Goal: Find contact information: Find contact information

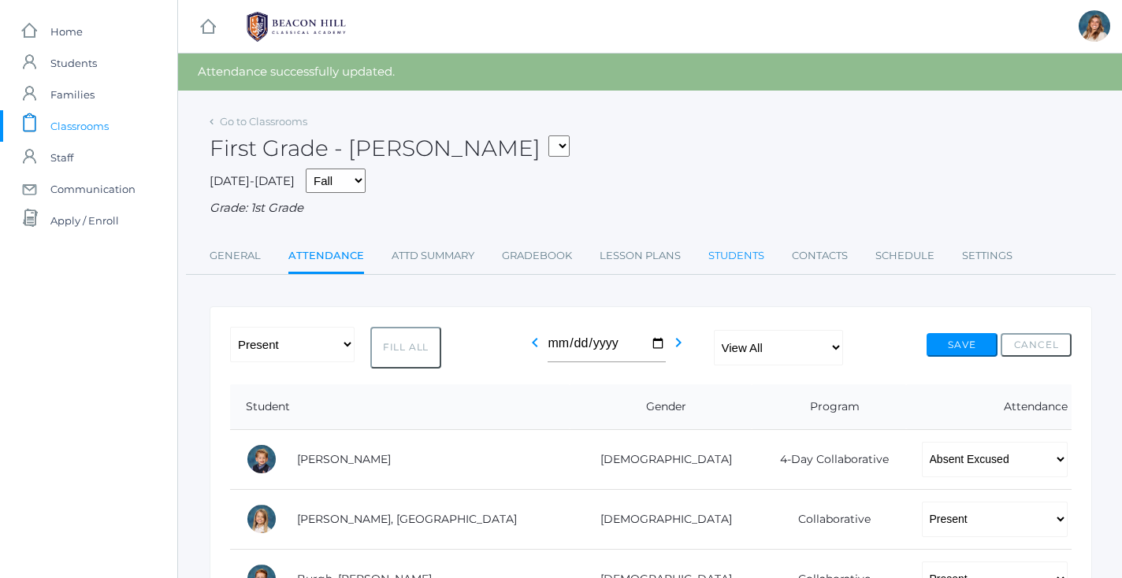
click at [718, 250] on link "Students" at bounding box center [736, 256] width 56 height 32
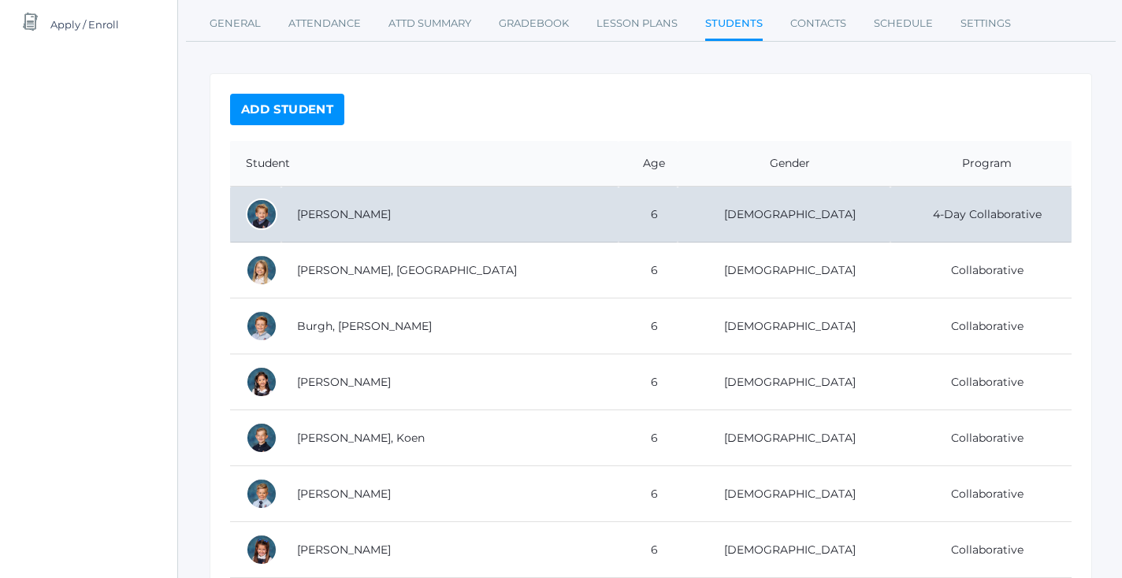
scroll to position [226, 0]
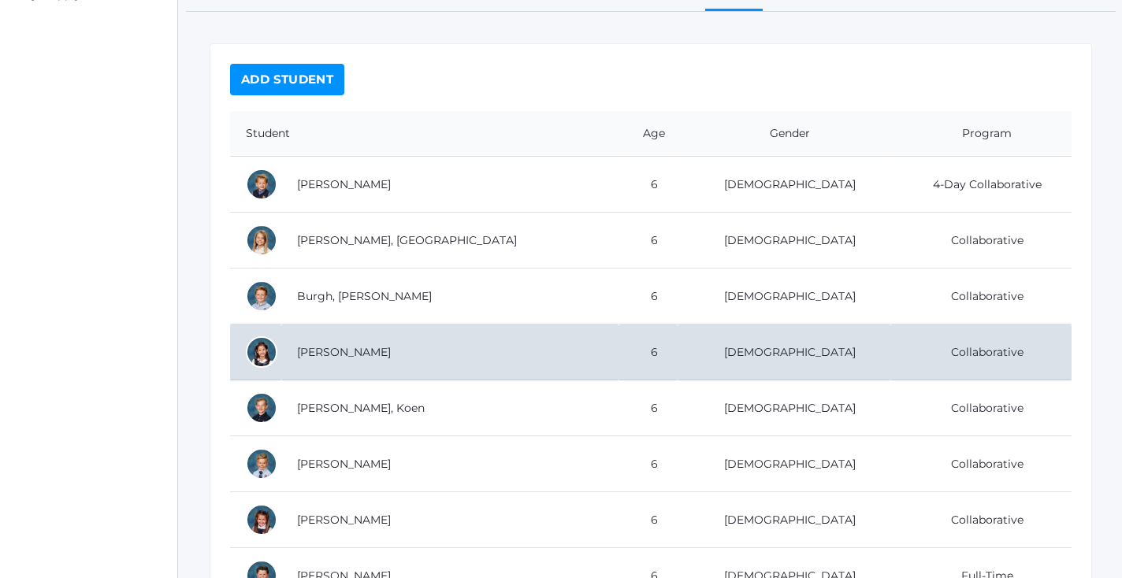
click at [473, 348] on td "[PERSON_NAME]" at bounding box center [449, 353] width 337 height 56
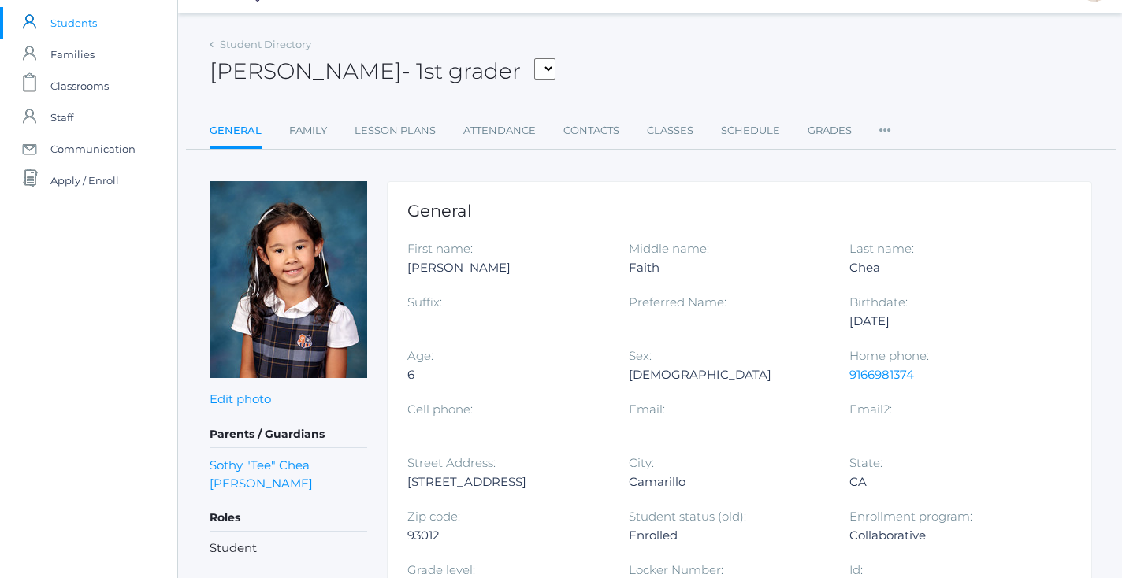
scroll to position [24, 0]
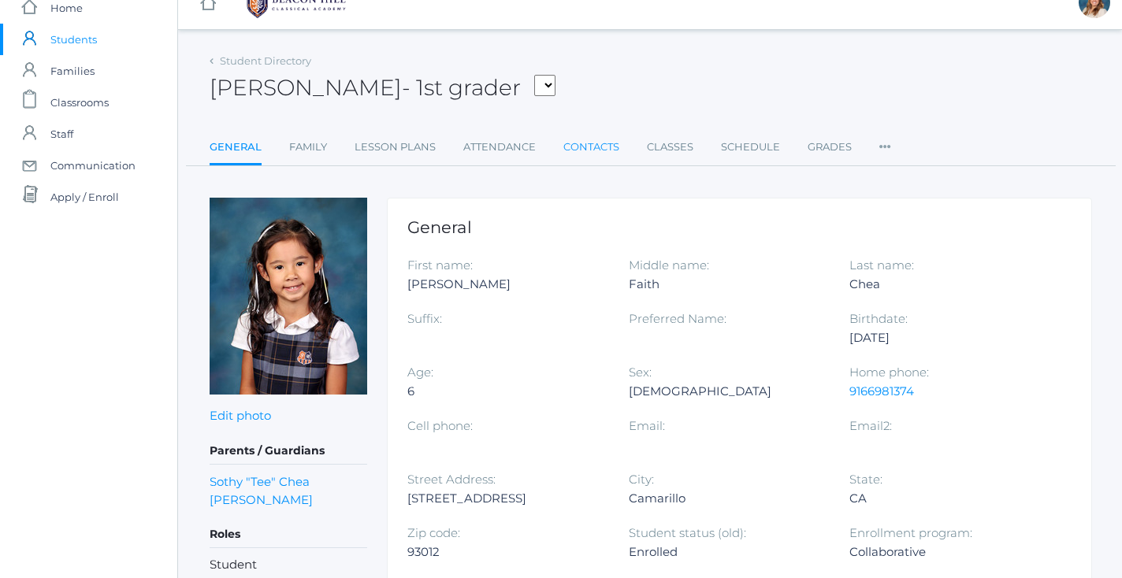
click at [582, 151] on link "Contacts" at bounding box center [591, 148] width 56 height 32
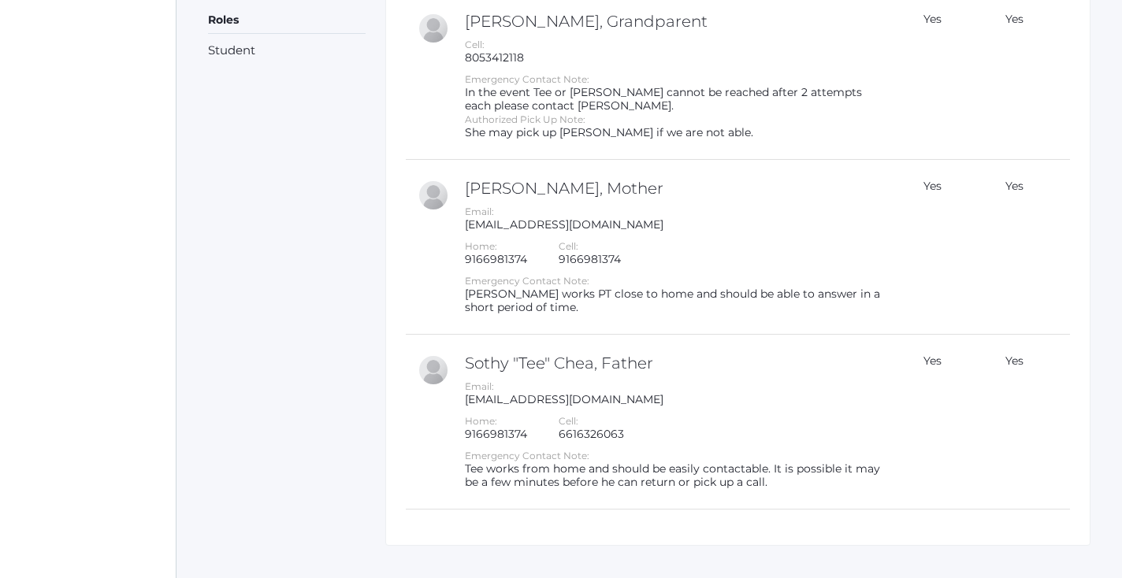
scroll to position [514, 1]
drag, startPoint x: 621, startPoint y: 387, endPoint x: 468, endPoint y: 399, distance: 154.1
click at [468, 399] on div "Email: sothy_chea@hotmail.com" at bounding box center [674, 390] width 417 height 27
click at [620, 395] on div "sothy_chea@hotmail.com" at bounding box center [674, 397] width 417 height 13
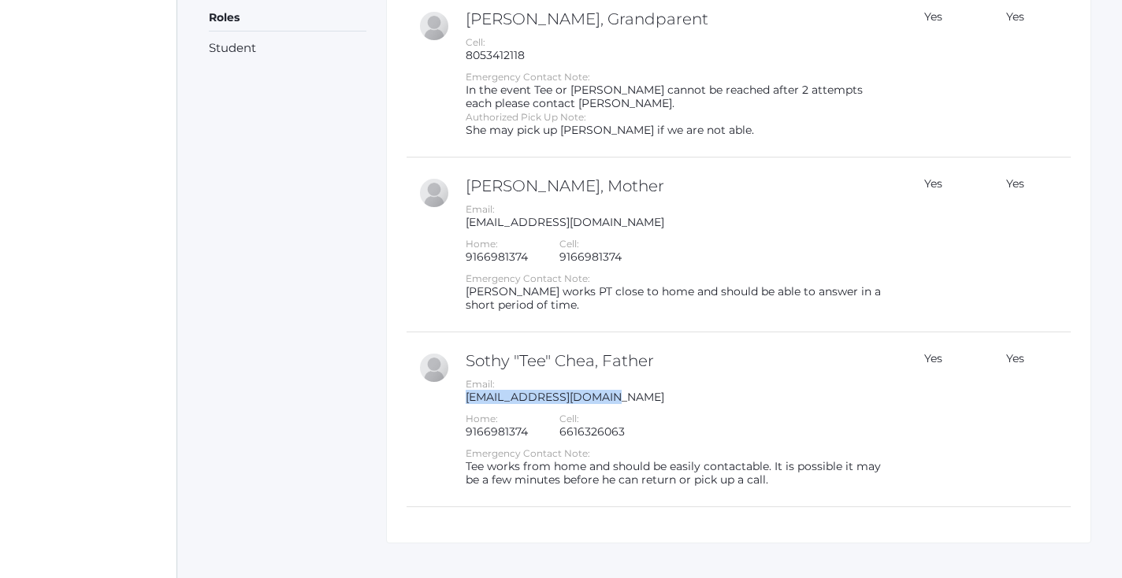
drag, startPoint x: 618, startPoint y: 395, endPoint x: 466, endPoint y: 399, distance: 151.3
click at [466, 399] on div "sothy_chea@hotmail.com" at bounding box center [674, 397] width 417 height 13
copy div "sothy_chea@hotmail.com"
click at [644, 231] on td "Lisa Chea, Mother Email: isaiah419n10@protonmail.com Home: 9166981374 Cell: 916…" at bounding box center [670, 245] width 433 height 175
drag, startPoint x: 632, startPoint y: 220, endPoint x: 464, endPoint y: 221, distance: 168.6
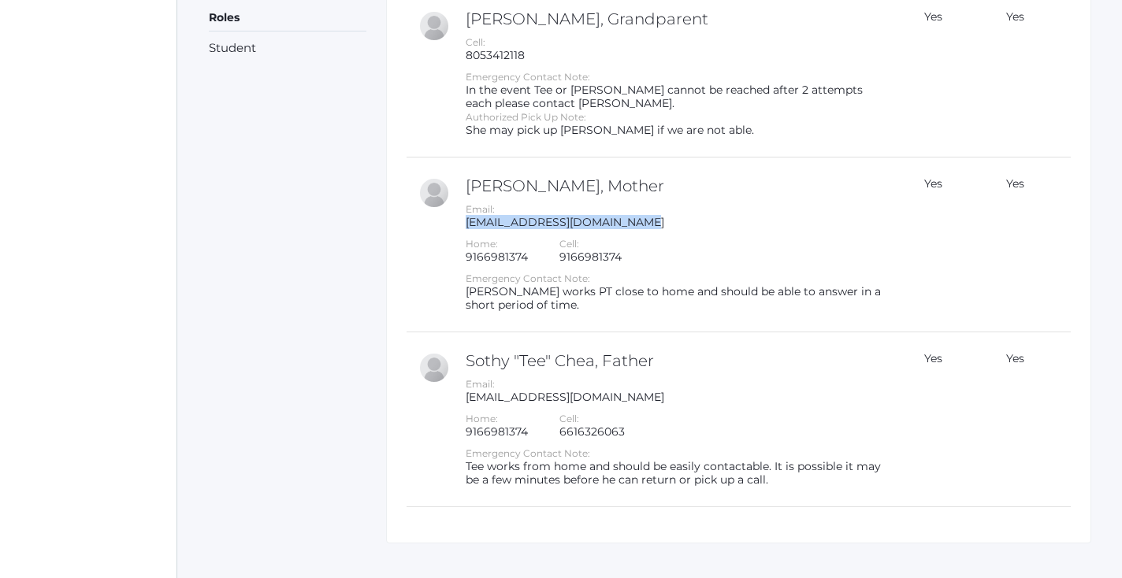
click at [464, 221] on td "Lisa Chea, Mother Email: isaiah419n10@protonmail.com Home: 9166981374 Cell: 916…" at bounding box center [670, 245] width 433 height 175
copy div "isaiah419n10@protonmail.com"
click at [6, 9] on div "icons/ui/navigation/home Created with Sketch. Home icons/user/plain Created wit…" at bounding box center [87, 43] width 177 height 1115
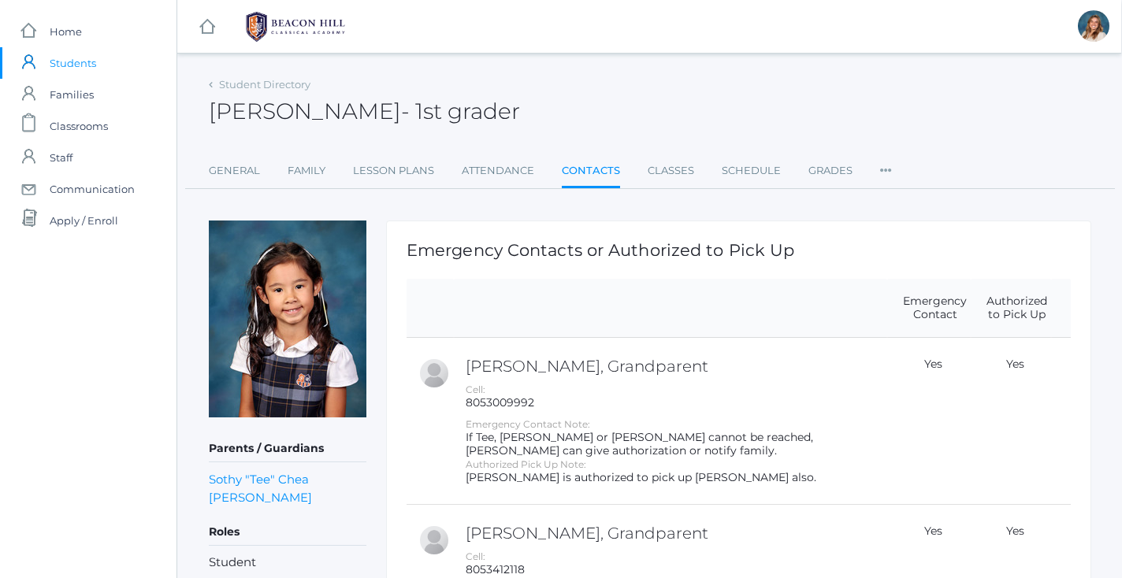
scroll to position [0, 1]
click at [278, 87] on link "Student Directory" at bounding box center [264, 84] width 91 height 13
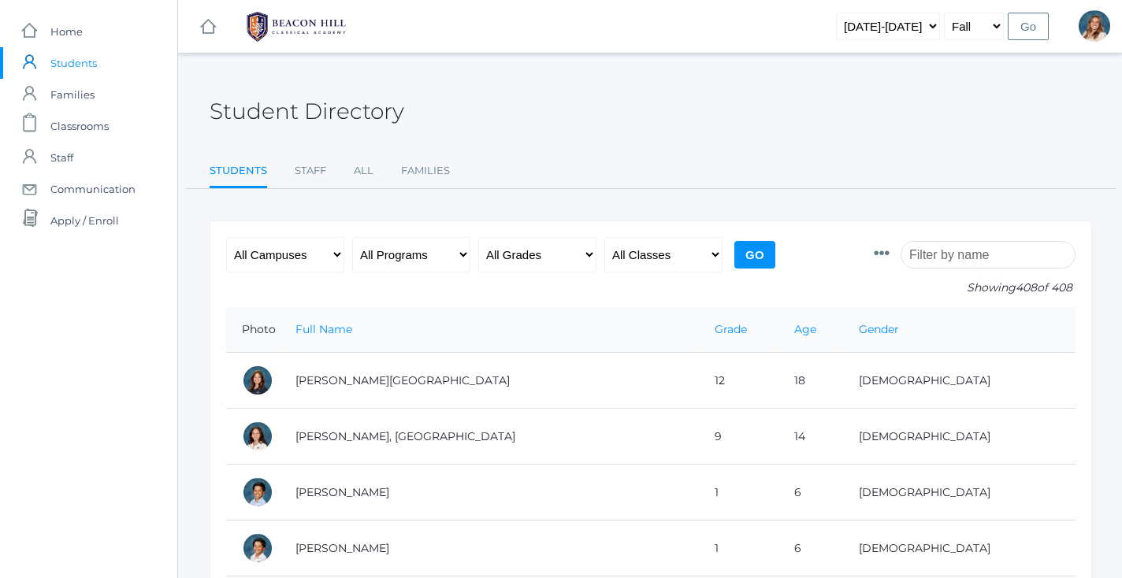
click at [965, 248] on input "search" at bounding box center [987, 255] width 175 height 28
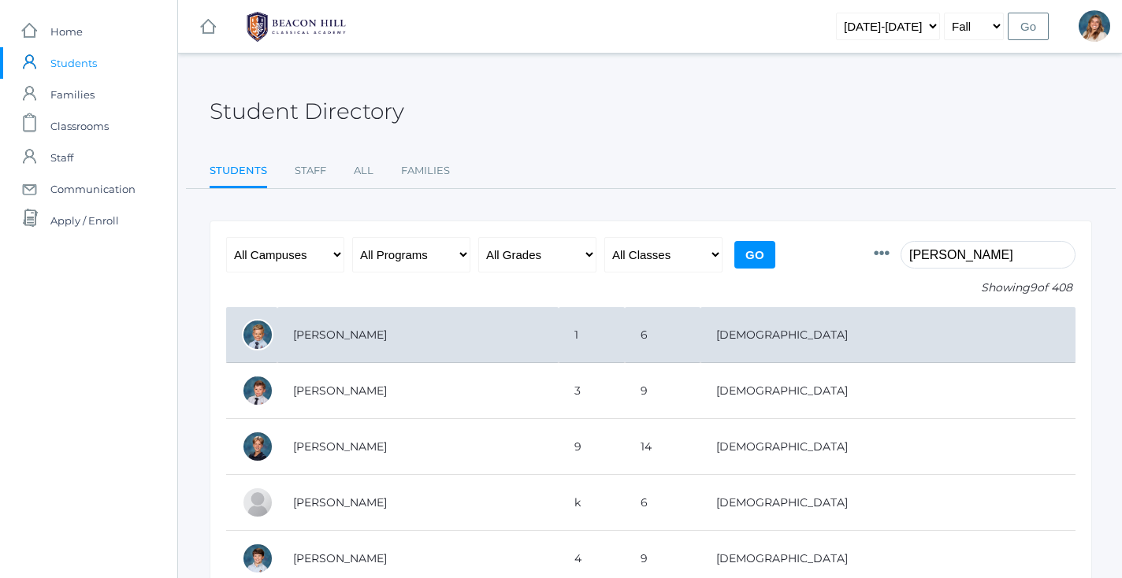
type input "Liam cul"
click at [347, 337] on td "[PERSON_NAME]" at bounding box center [417, 335] width 281 height 56
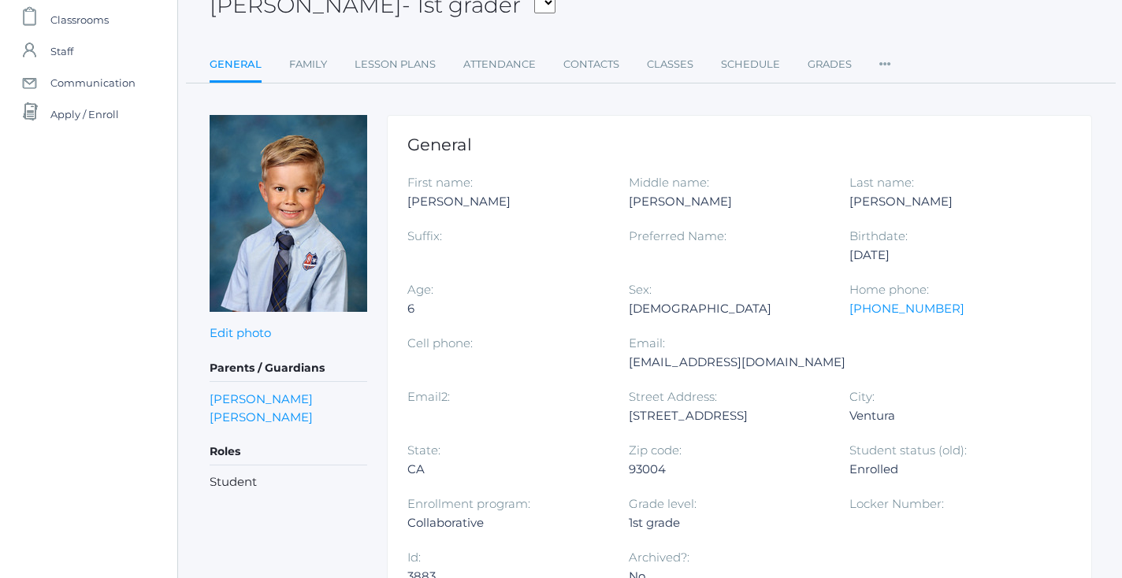
scroll to position [116, 0]
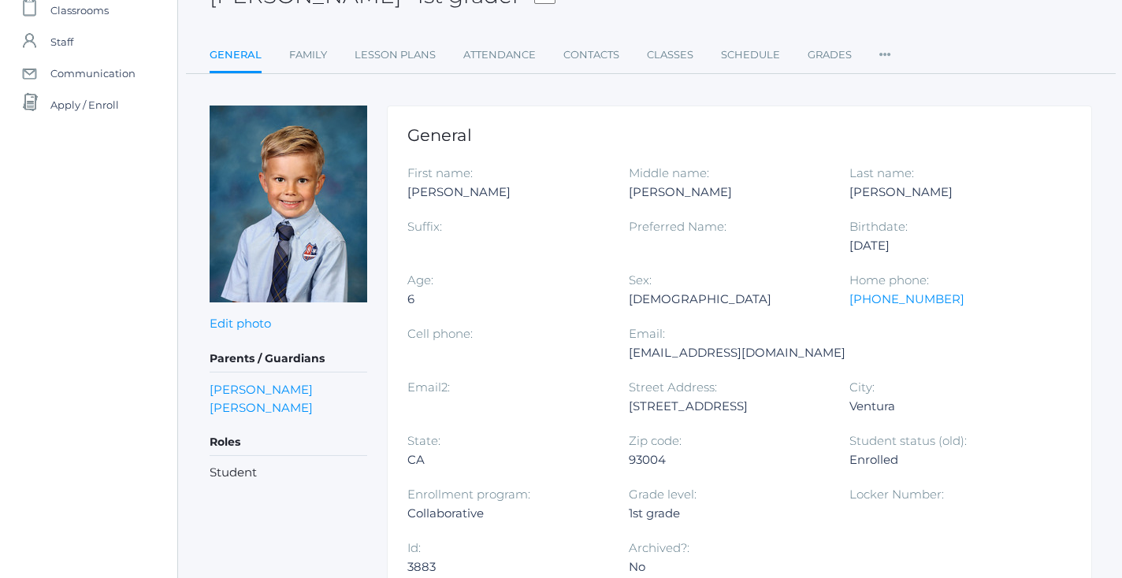
click at [729, 351] on div "[EMAIL_ADDRESS][DOMAIN_NAME]" at bounding box center [737, 352] width 217 height 19
click at [729, 351] on div "Rachylarue@yahoo.com" at bounding box center [737, 352] width 217 height 19
copy div "Rachylarue@yahoo.com"
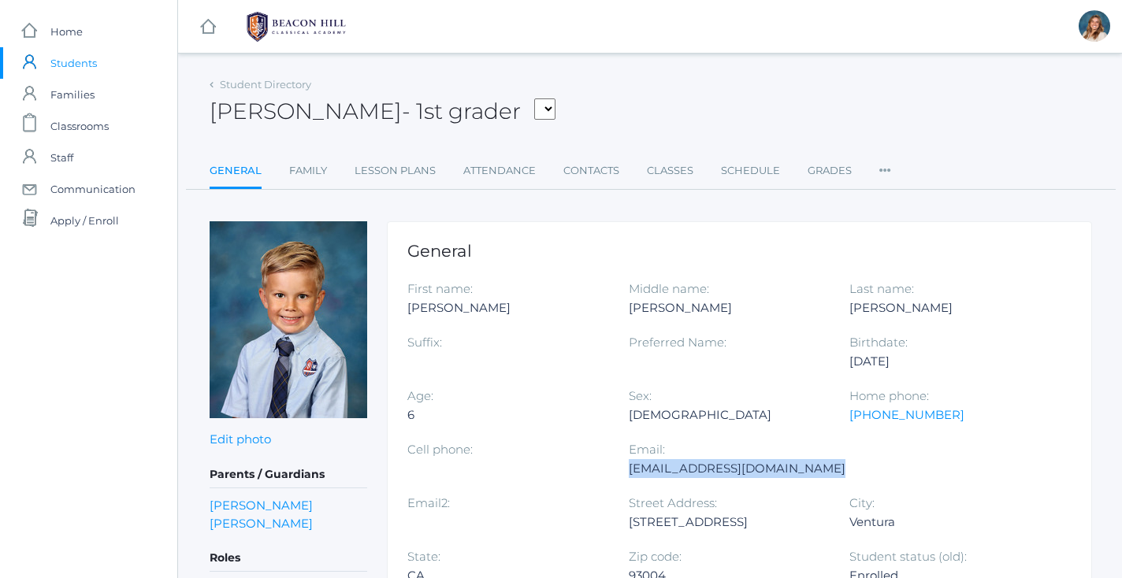
scroll to position [0, 0]
click at [254, 95] on div "Liam Culver - 1st grader Abrea, Dominic Abrea, Grayson Alstot, Nolan Armstrong,…" at bounding box center [651, 102] width 882 height 58
click at [252, 89] on link "Student Directory" at bounding box center [265, 84] width 91 height 13
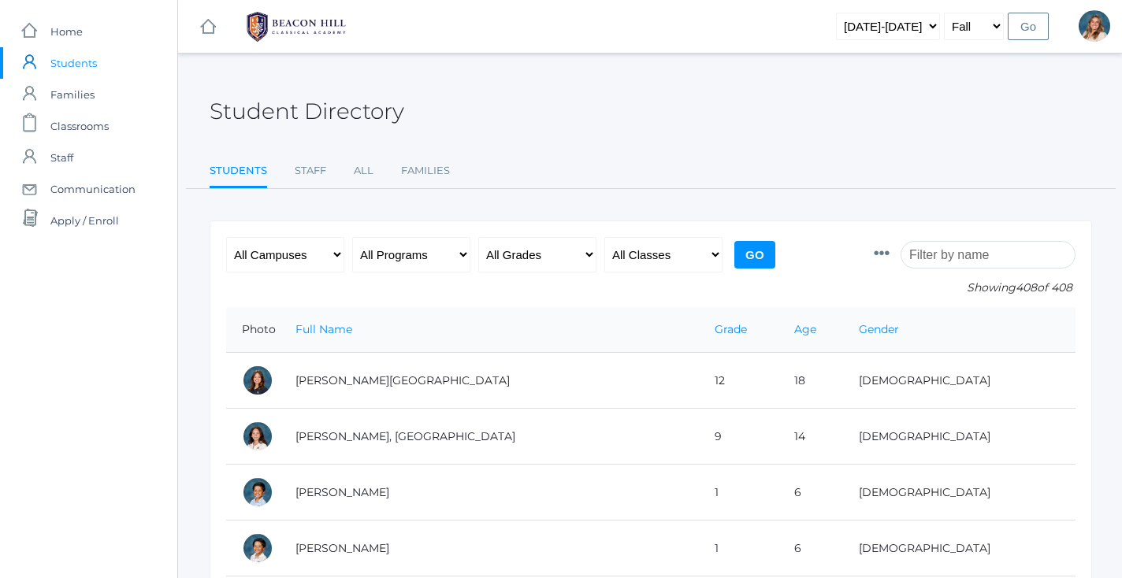
click at [957, 256] on input "search" at bounding box center [987, 255] width 175 height 28
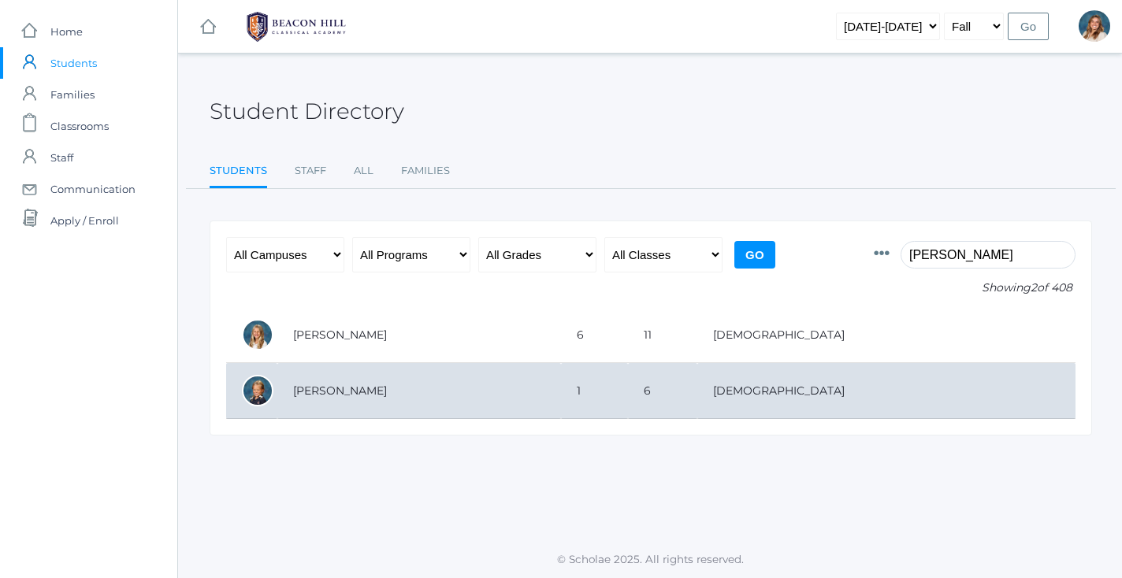
type input "emery"
click at [466, 393] on td "[PERSON_NAME]" at bounding box center [419, 391] width 284 height 56
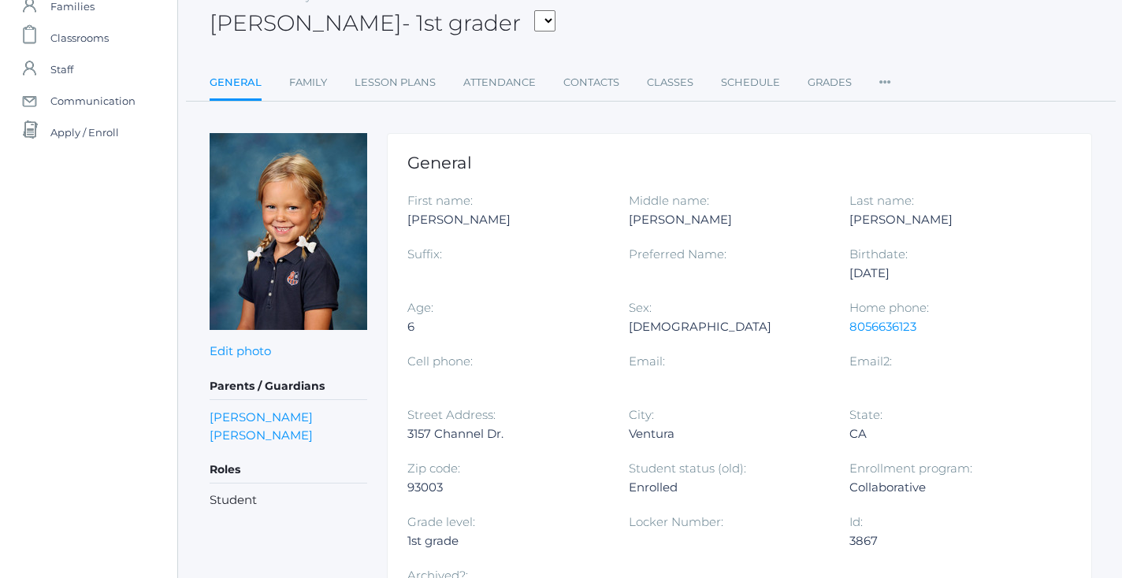
scroll to position [86, 0]
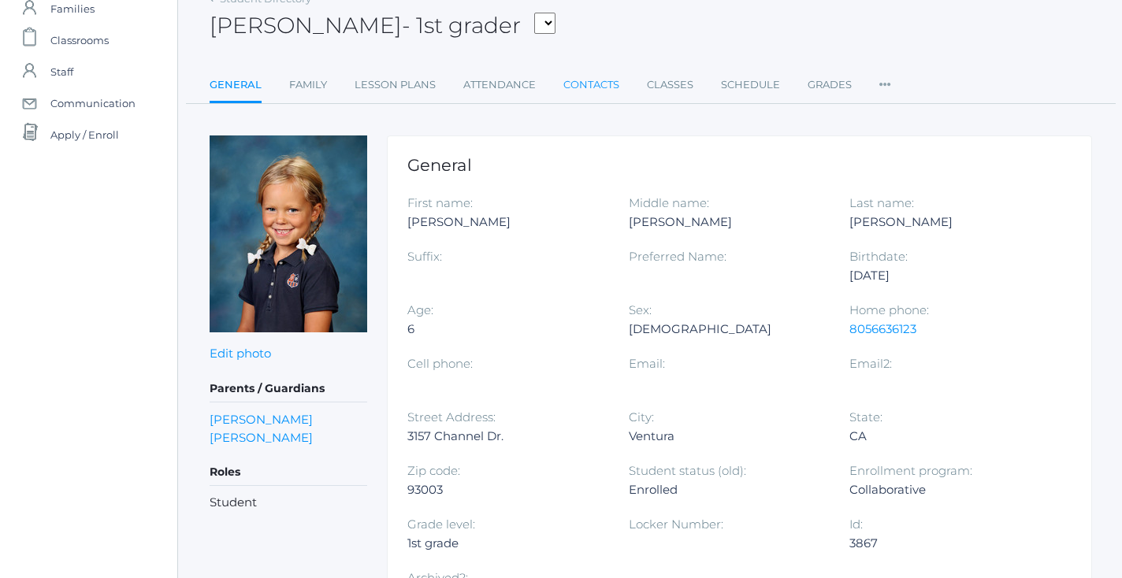
click at [578, 87] on link "Contacts" at bounding box center [591, 85] width 56 height 32
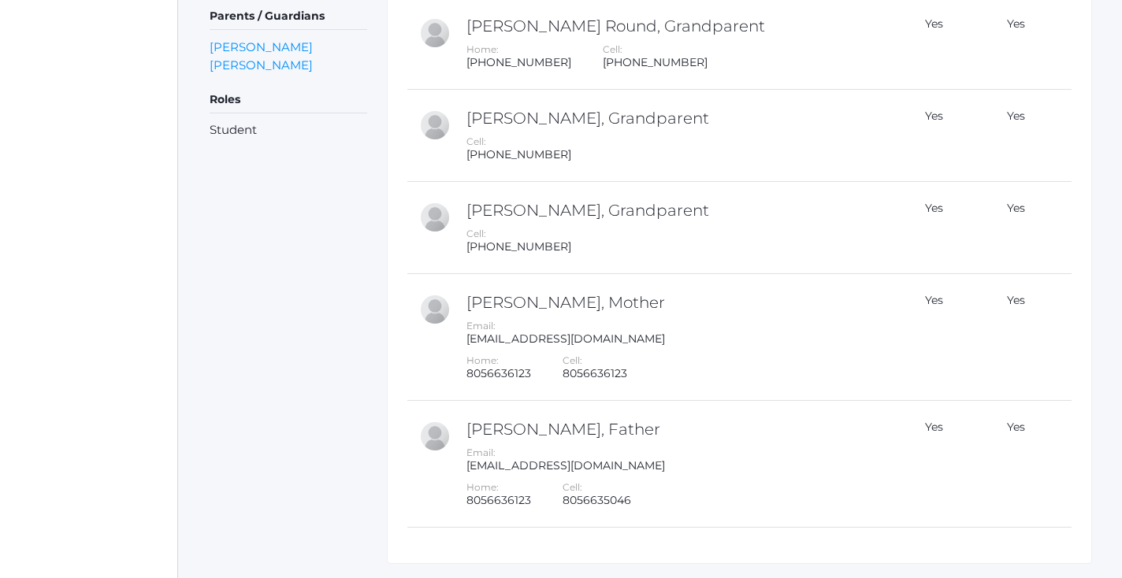
scroll to position [451, 0]
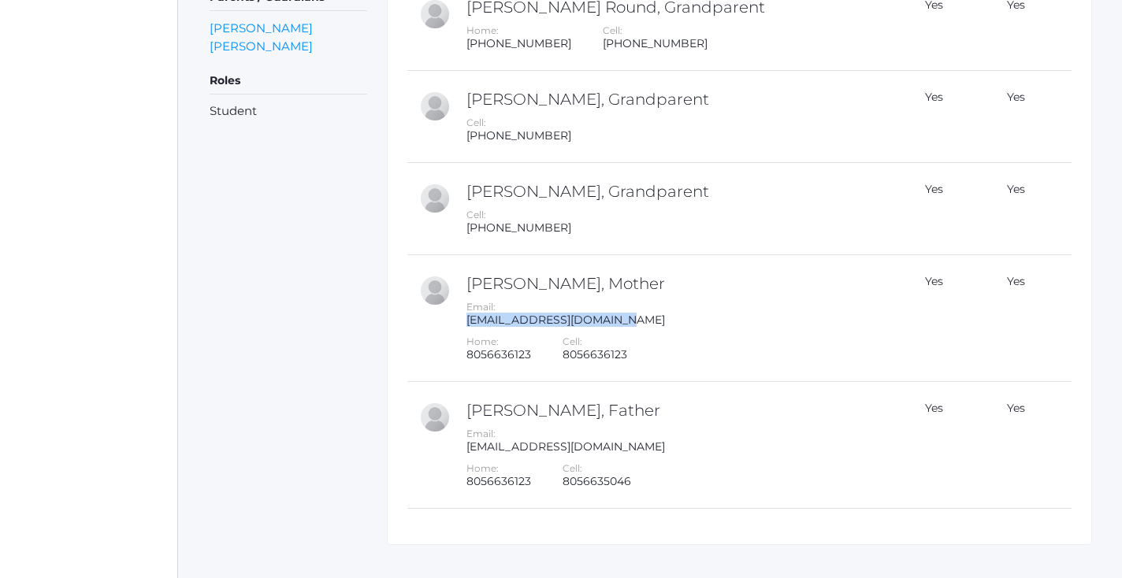
drag, startPoint x: 616, startPoint y: 320, endPoint x: 456, endPoint y: 325, distance: 160.0
click at [456, 325] on td "Alyssa Pedrick, Mother Email: alyssafpedrick@gmail.com Home: 8056636123 Cell: 8…" at bounding box center [670, 318] width 433 height 127
copy div "alyssafpedrick@gmail.com"
click at [632, 440] on div "matthewpedrick@gmail.com" at bounding box center [674, 446] width 417 height 13
click at [547, 446] on div "matthewpedrick@gmail.com" at bounding box center [674, 446] width 417 height 13
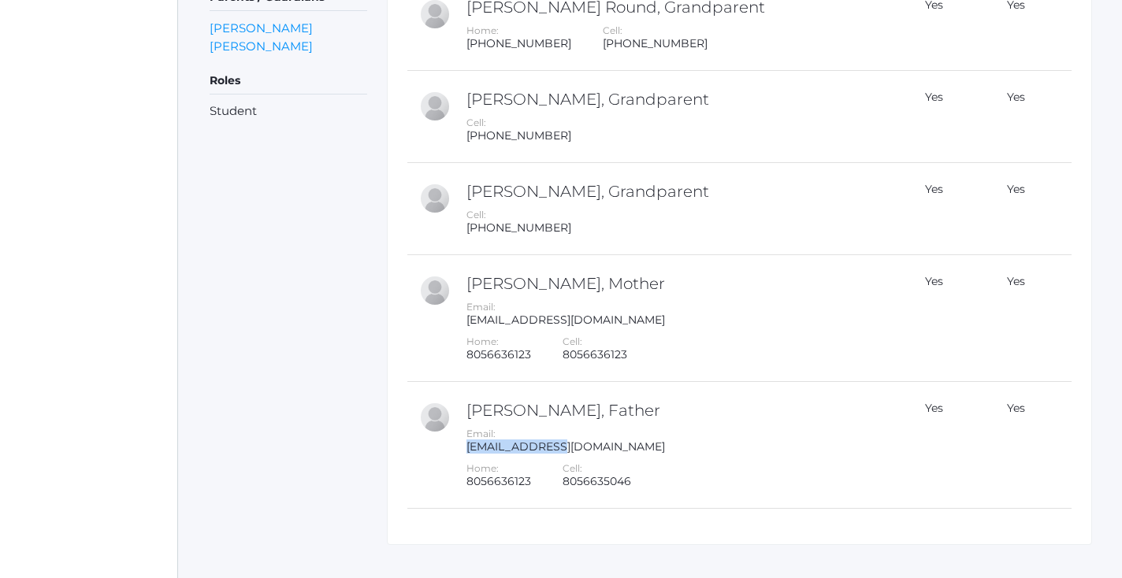
click at [547, 446] on div "matthewpedrick@gmail.com" at bounding box center [674, 446] width 417 height 13
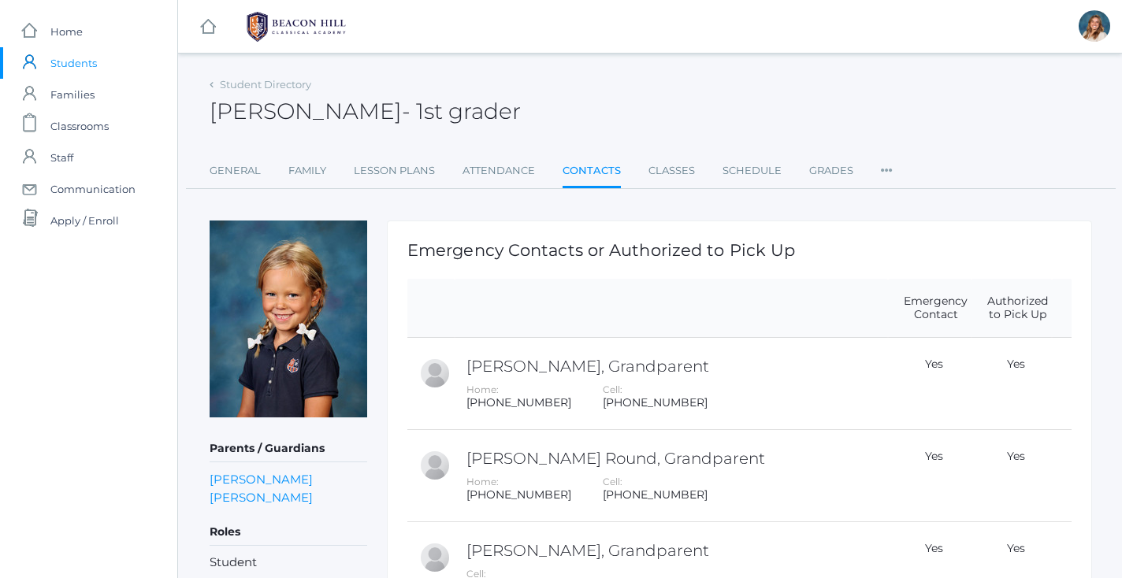
scroll to position [0, 0]
click at [244, 83] on link "Student Directory" at bounding box center [265, 84] width 91 height 13
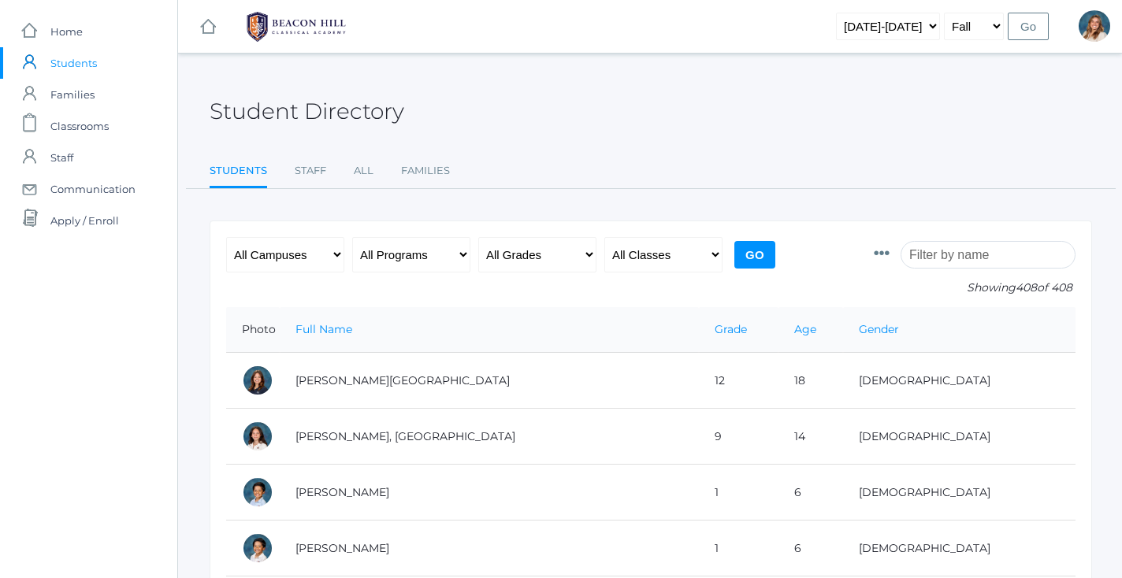
click at [974, 252] on input "search" at bounding box center [987, 255] width 175 height 28
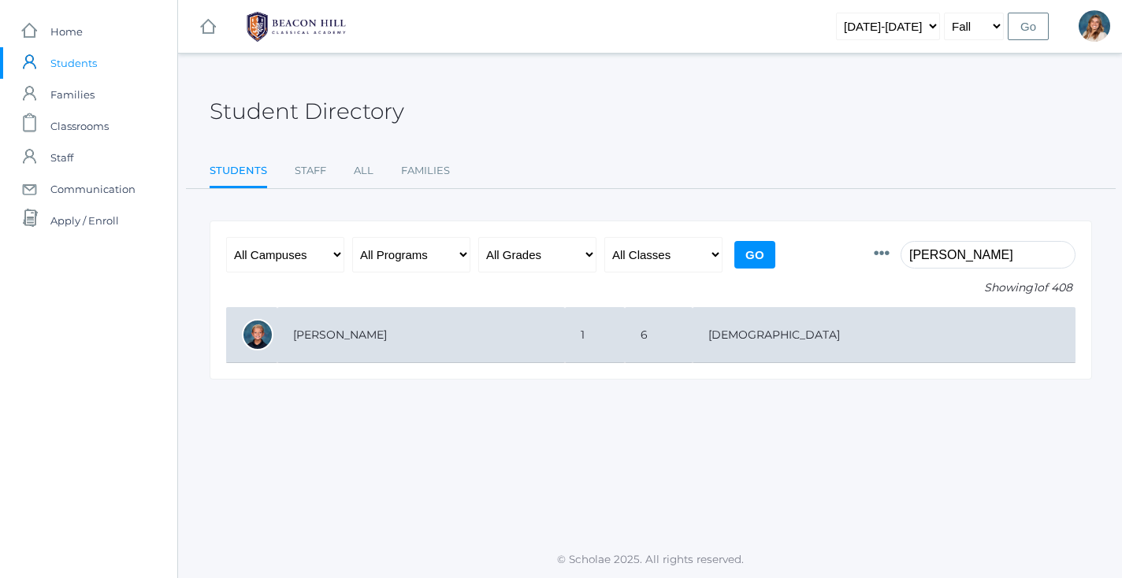
type input "brooks"
click at [428, 338] on td "[PERSON_NAME]" at bounding box center [420, 335] width 287 height 56
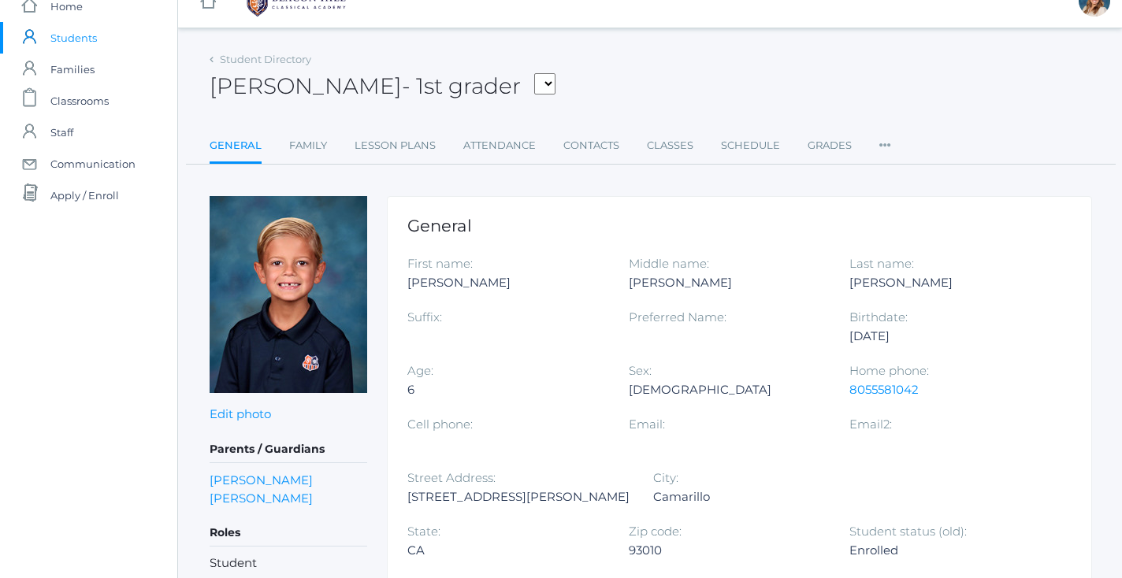
scroll to position [22, 0]
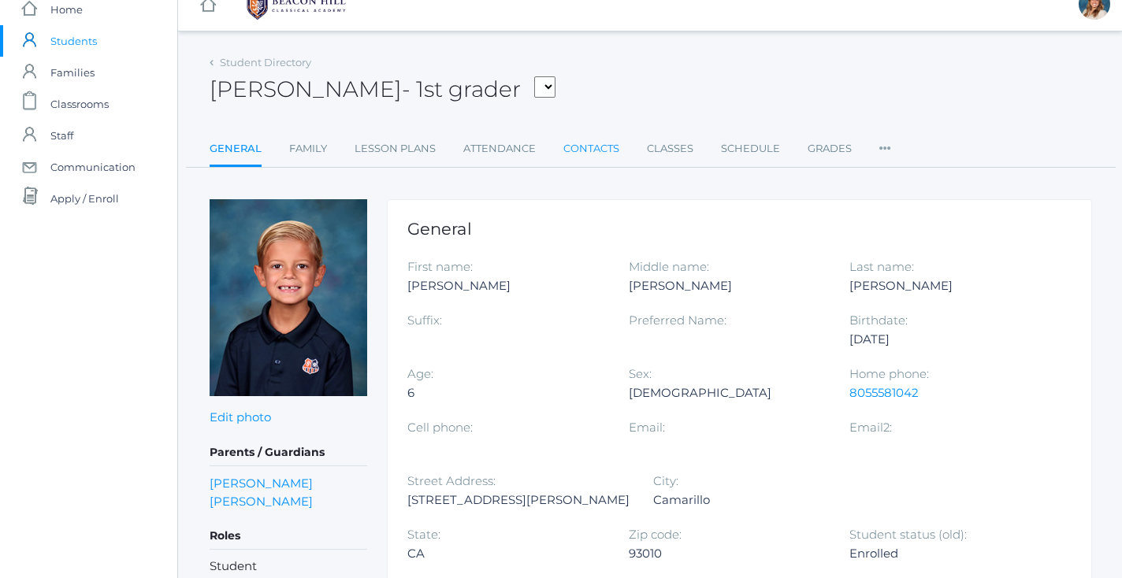
click at [581, 154] on link "Contacts" at bounding box center [591, 149] width 56 height 32
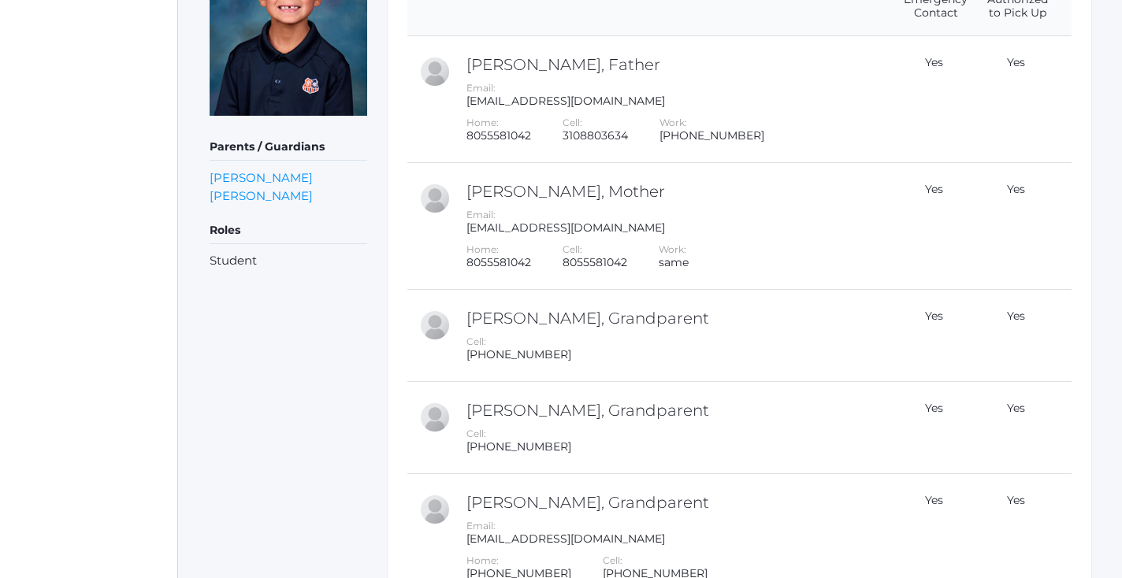
scroll to position [272, 0]
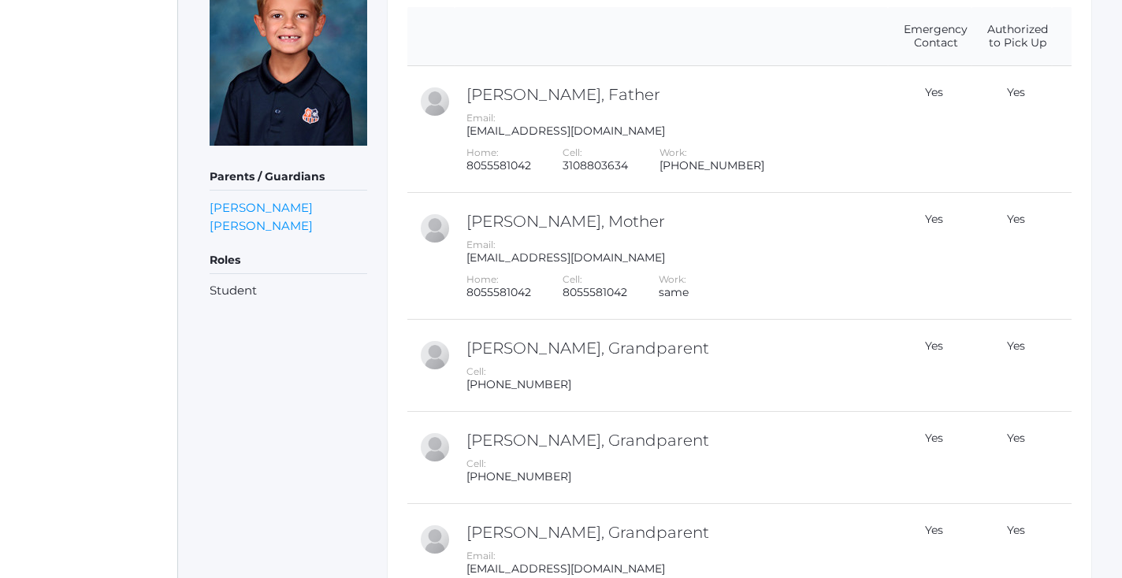
click at [582, 251] on div "[EMAIL_ADDRESS][DOMAIN_NAME]" at bounding box center [674, 257] width 417 height 13
click at [582, 251] on div "mrsdanielleroberts@gmail.com" at bounding box center [674, 257] width 417 height 13
copy td "mrsdanielleroberts@gmail.com"
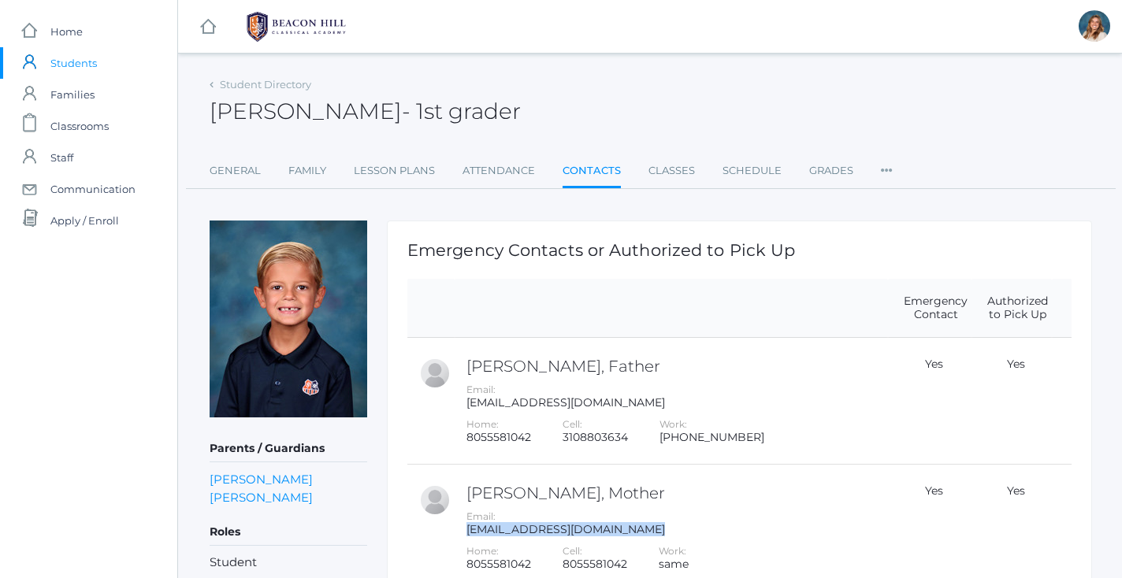
scroll to position [0, 0]
click at [592, 172] on link "Contacts" at bounding box center [591, 172] width 58 height 34
click at [258, 79] on link "Student Directory" at bounding box center [265, 84] width 91 height 13
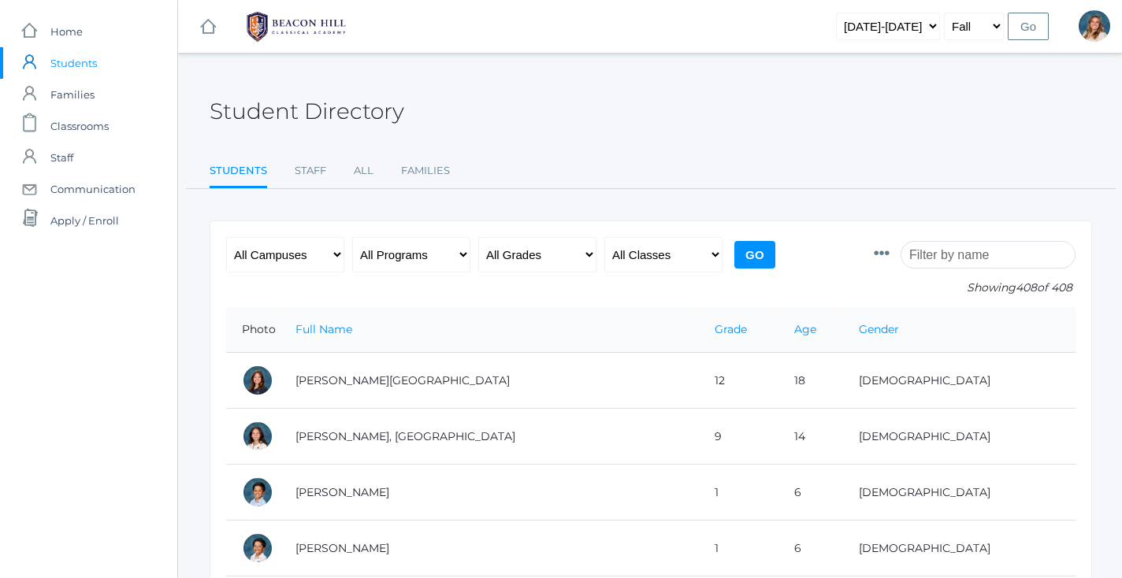
click at [975, 248] on input "search" at bounding box center [987, 255] width 175 height 28
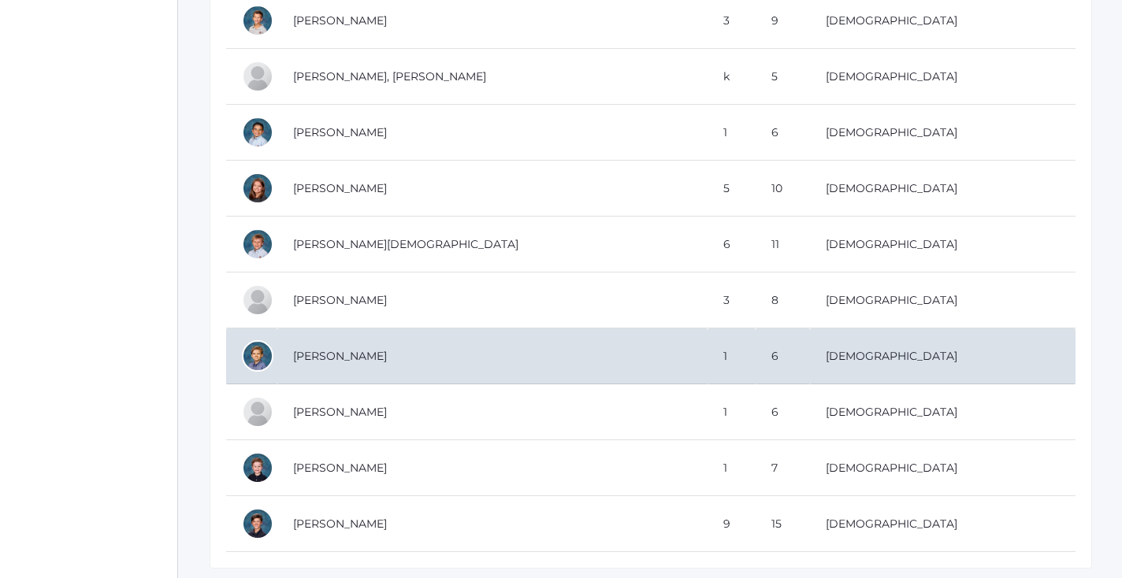
scroll to position [498, 0]
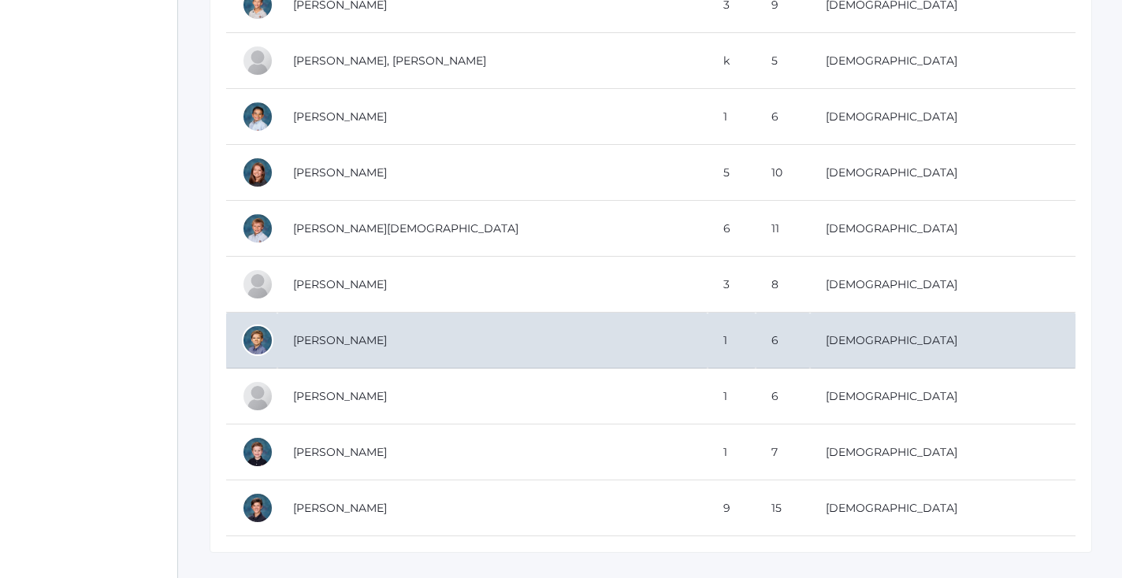
type input "noah sm"
click at [388, 364] on td "[PERSON_NAME]" at bounding box center [492, 341] width 430 height 56
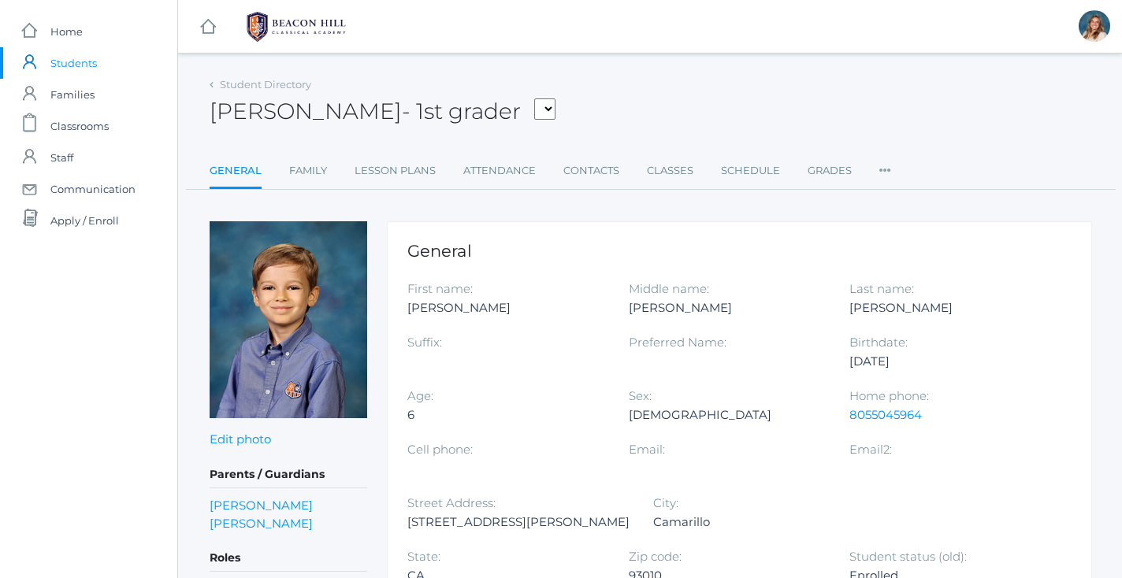
scroll to position [9, 0]
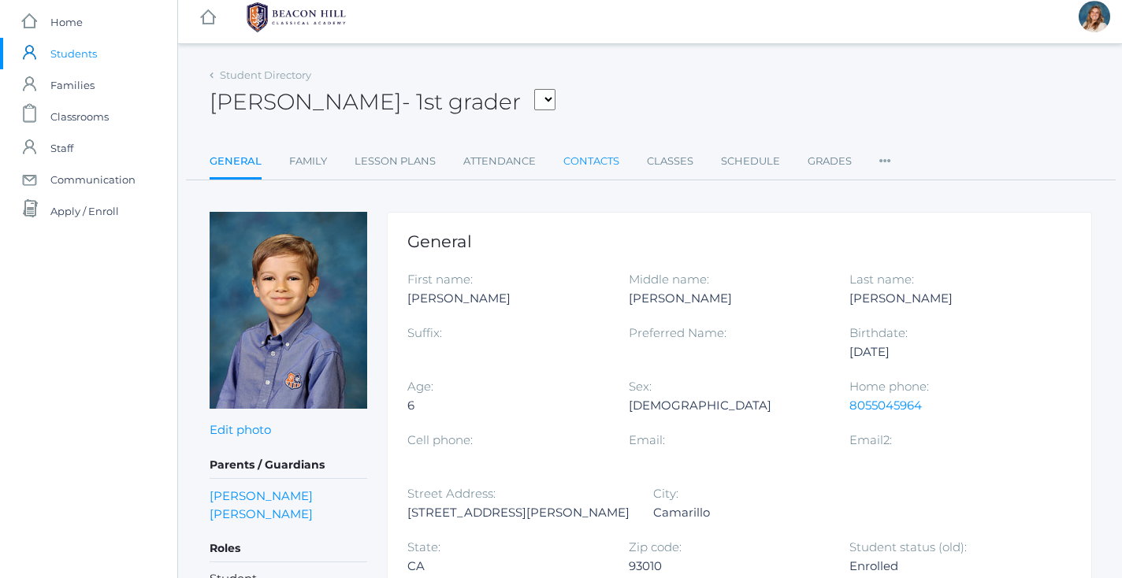
click at [579, 165] on link "Contacts" at bounding box center [591, 162] width 56 height 32
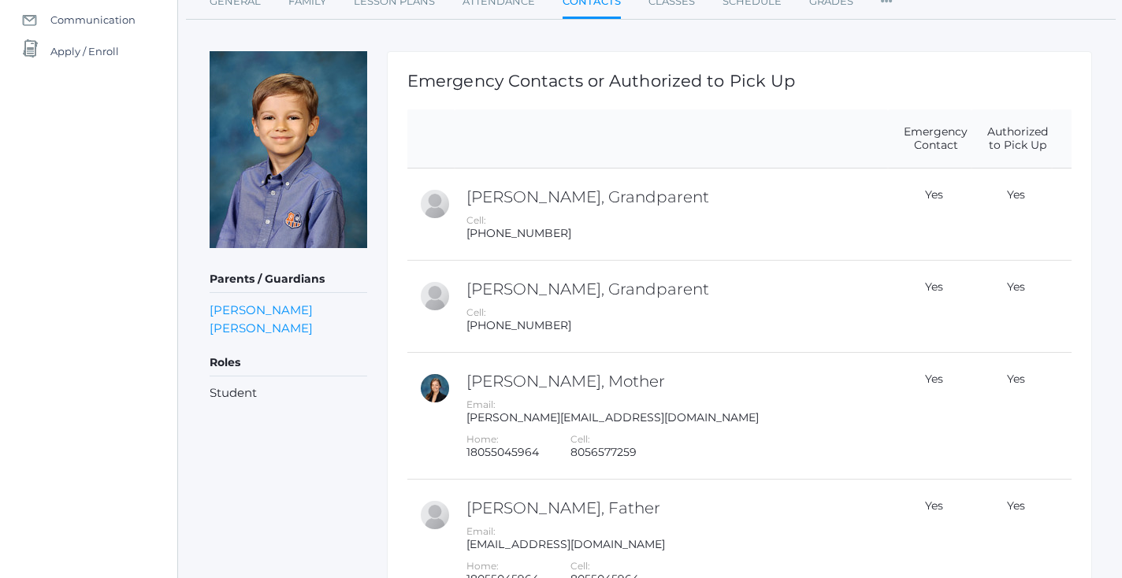
scroll to position [181, 0]
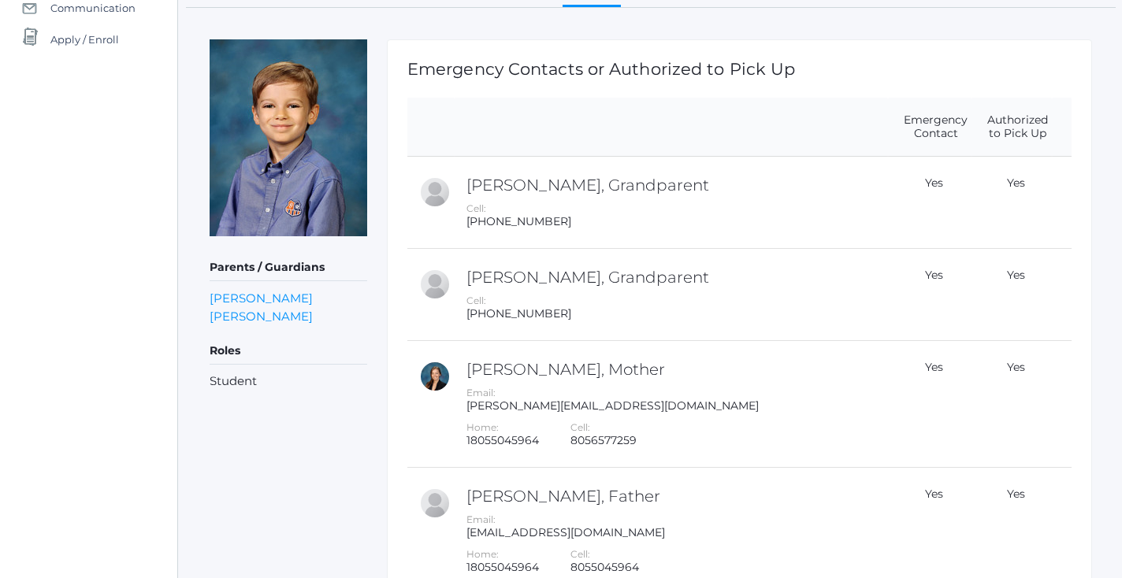
click at [536, 407] on div "[PERSON_NAME][EMAIL_ADDRESS][DOMAIN_NAME]" at bounding box center [674, 405] width 417 height 13
copy td "[PERSON_NAME][EMAIL_ADDRESS][DOMAIN_NAME]"
click at [666, 437] on div "Home: 18055045964 Cell: 8056577259" at bounding box center [674, 434] width 417 height 27
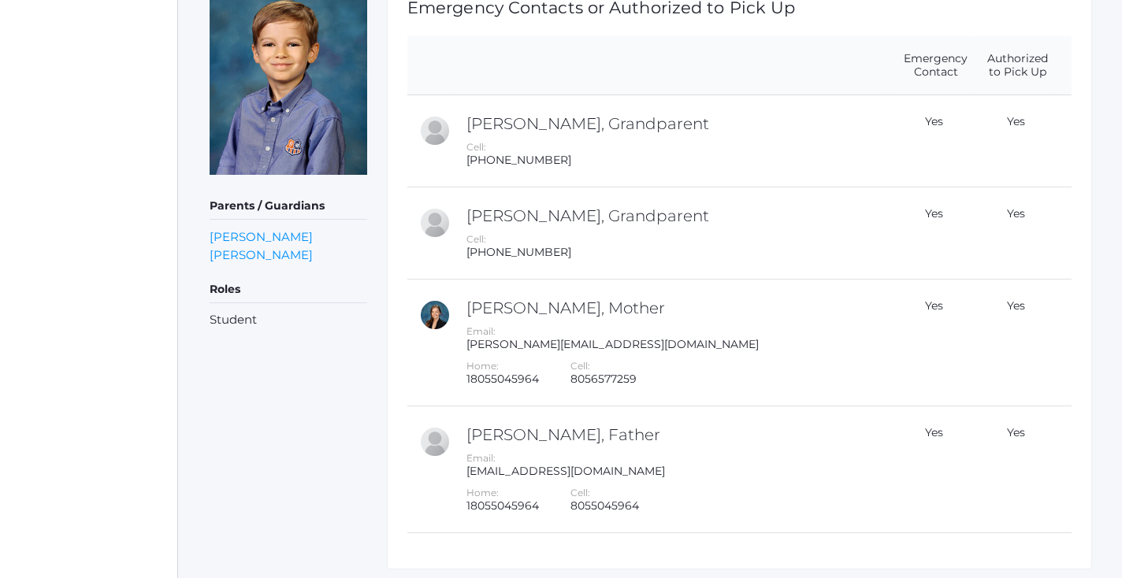
scroll to position [255, 0]
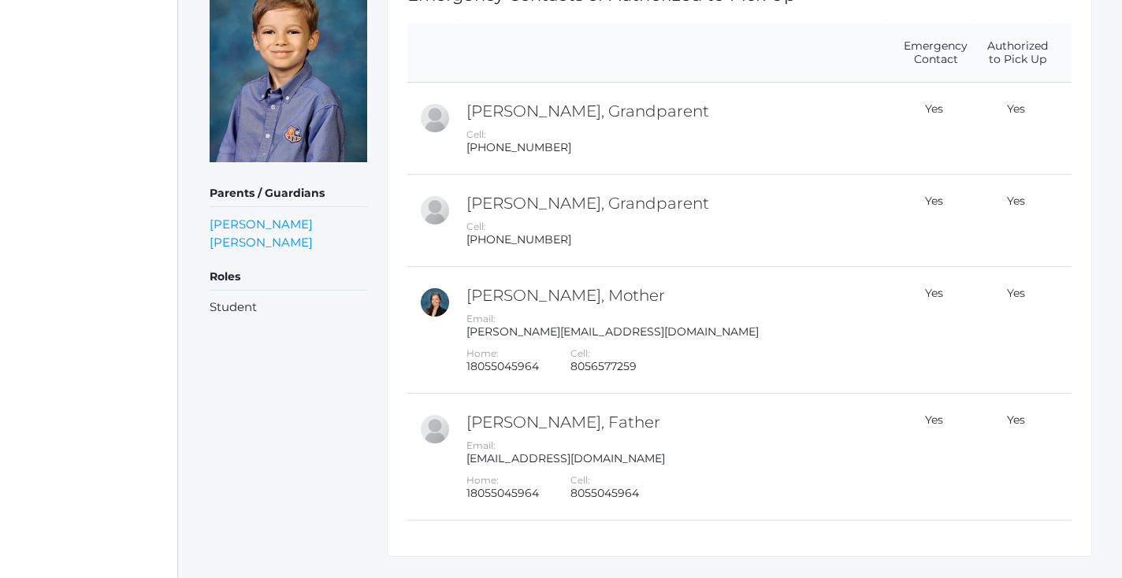
click at [506, 465] on td "Shawn Smith, Father Email: ssmith71710@gmail.com Home: 18055045964 Cell: 805504…" at bounding box center [670, 457] width 433 height 127
click at [506, 462] on div "ssmith71710@gmail.com" at bounding box center [674, 458] width 417 height 13
copy td "ssmith71710@gmail.com"
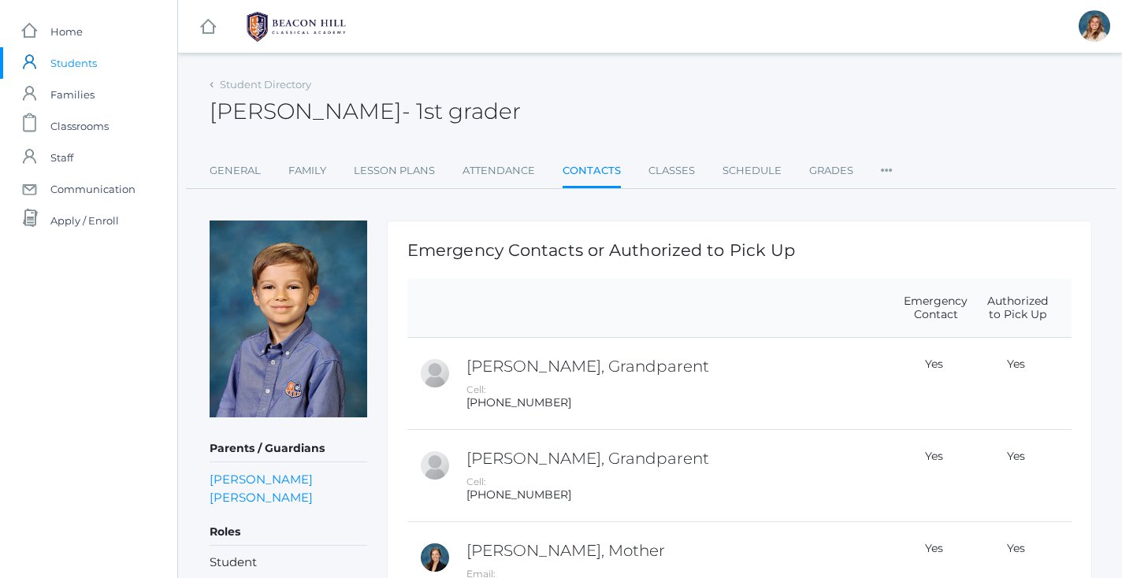
scroll to position [0, 0]
click at [243, 94] on div "Noah Smith - 1st grader Noah Smith 1st grader" at bounding box center [651, 102] width 882 height 58
click at [242, 89] on link "Student Directory" at bounding box center [265, 84] width 91 height 13
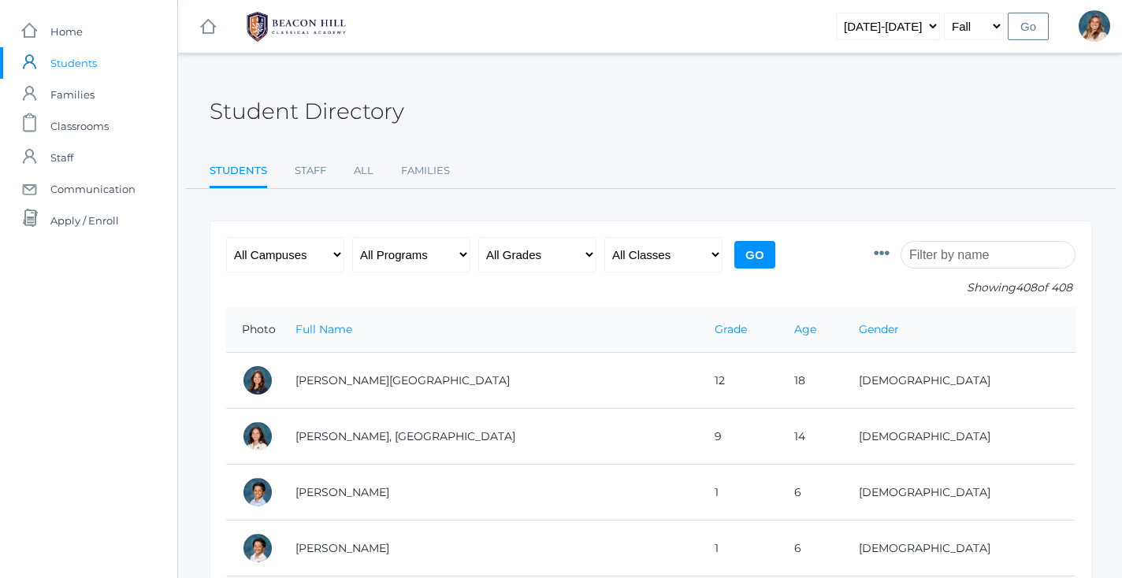
click at [997, 259] on input "search" at bounding box center [987, 255] width 175 height 28
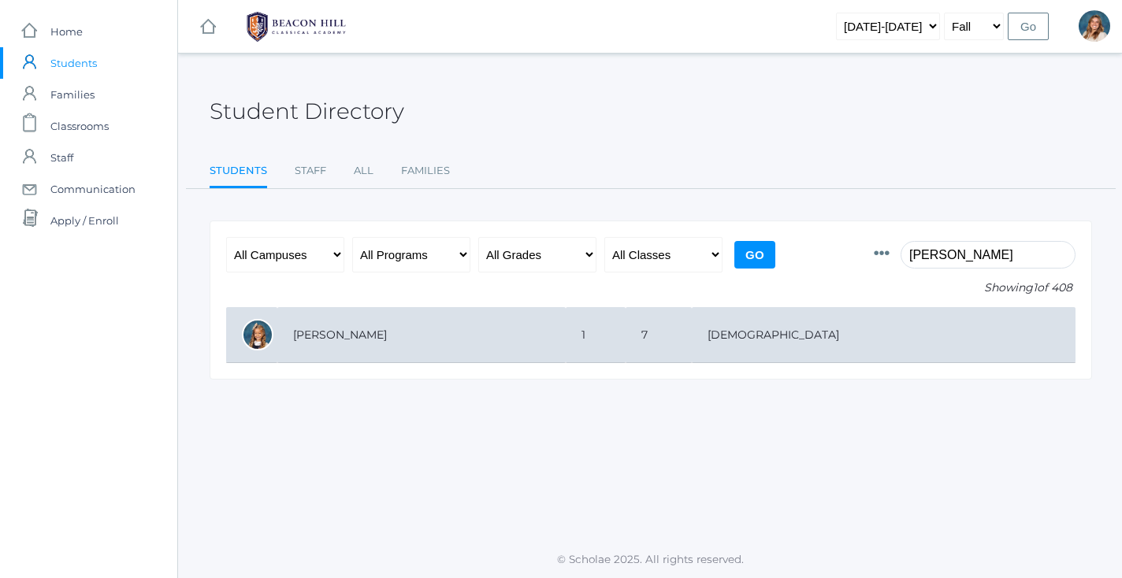
type input "faye"
click at [489, 345] on td "[PERSON_NAME]" at bounding box center [421, 335] width 288 height 56
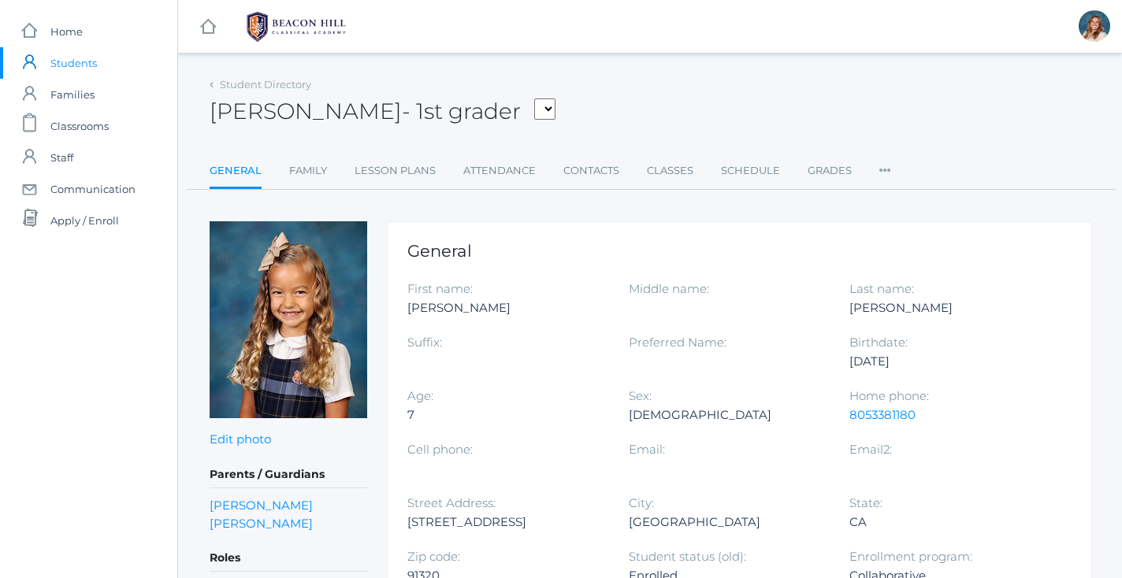
click at [594, 150] on div "Student Directory [PERSON_NAME] - 1st grader [PERSON_NAME], [PERSON_NAME], [PER…" at bounding box center [651, 131] width 882 height 117
click at [594, 178] on link "Contacts" at bounding box center [591, 171] width 56 height 32
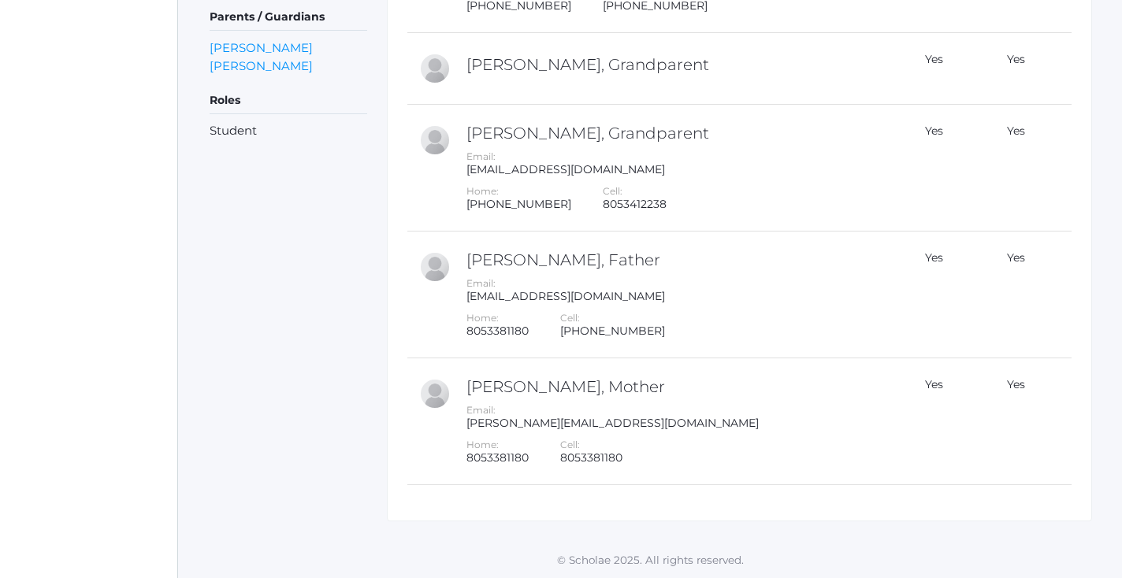
scroll to position [431, 0]
drag, startPoint x: 651, startPoint y: 428, endPoint x: 468, endPoint y: 427, distance: 183.5
click at [468, 427] on div "[PERSON_NAME][EMAIL_ADDRESS][DOMAIN_NAME]" at bounding box center [674, 423] width 417 height 13
copy div "[PERSON_NAME][EMAIL_ADDRESS][DOMAIN_NAME]"
